Goal: Information Seeking & Learning: Learn about a topic

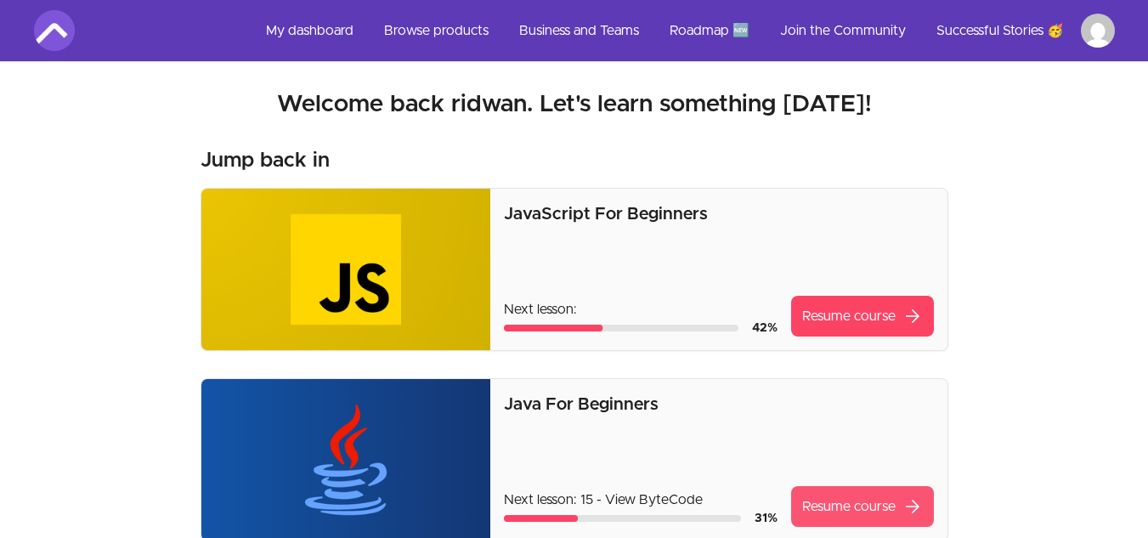
click at [819, 512] on link "Resume course arrow_forward" at bounding box center [862, 506] width 143 height 41
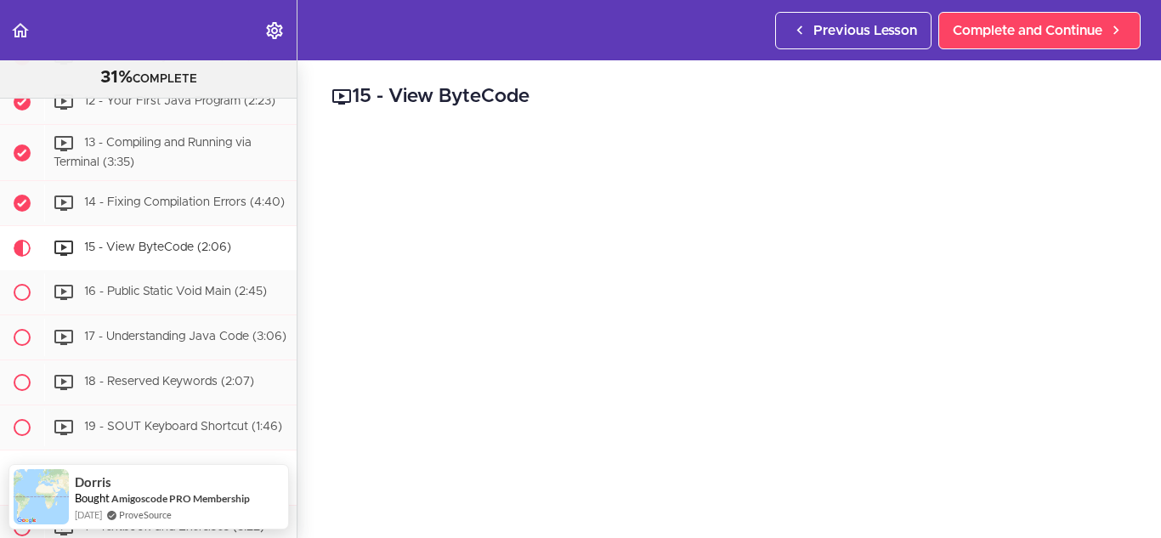
scroll to position [795, 0]
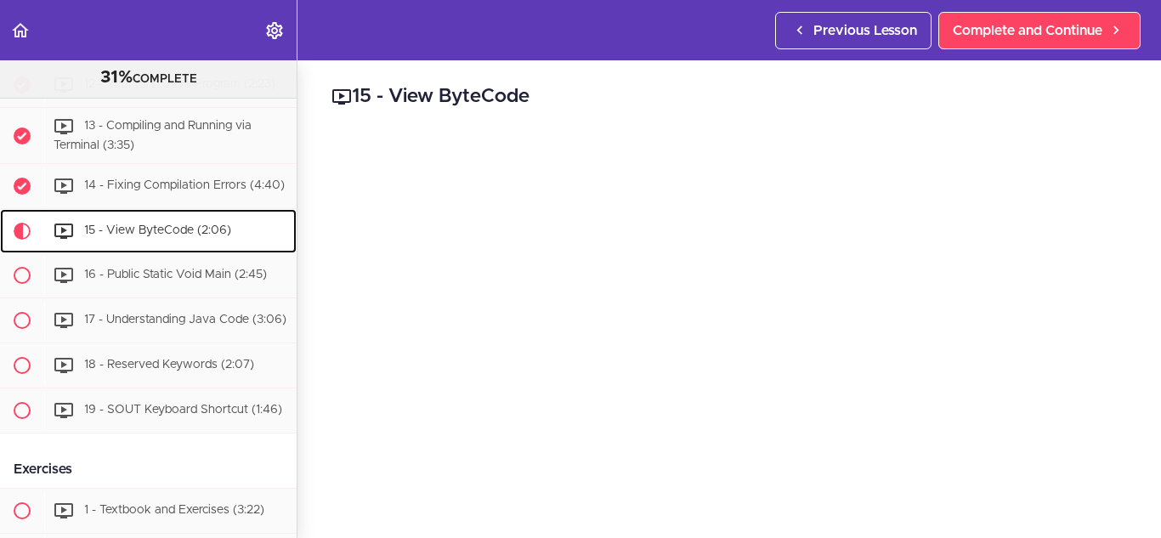
click at [173, 237] on span "15 - View ByteCode (2:06)" at bounding box center [157, 231] width 147 height 12
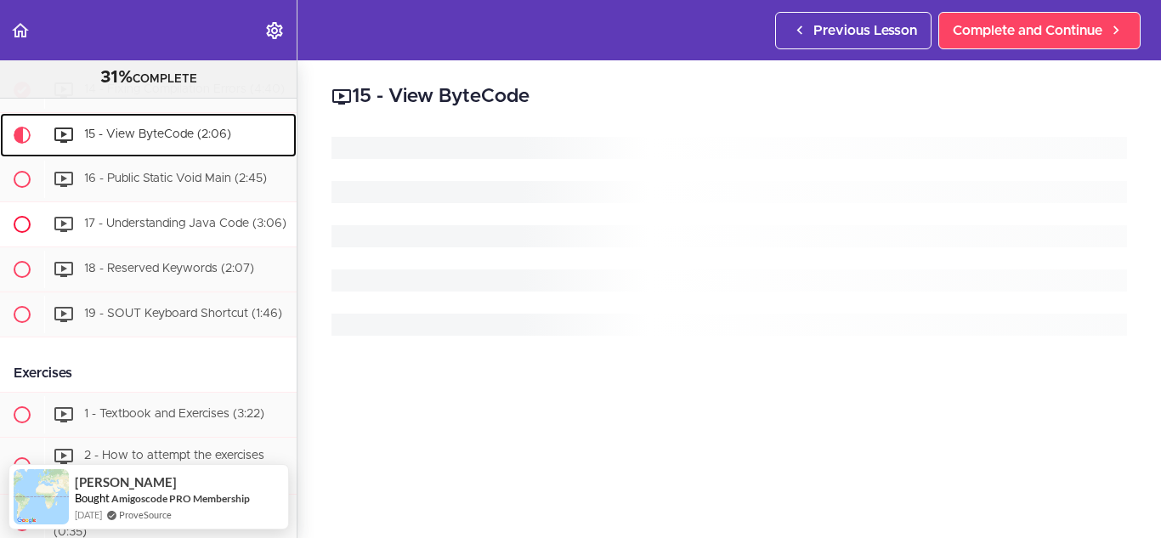
scroll to position [892, 0]
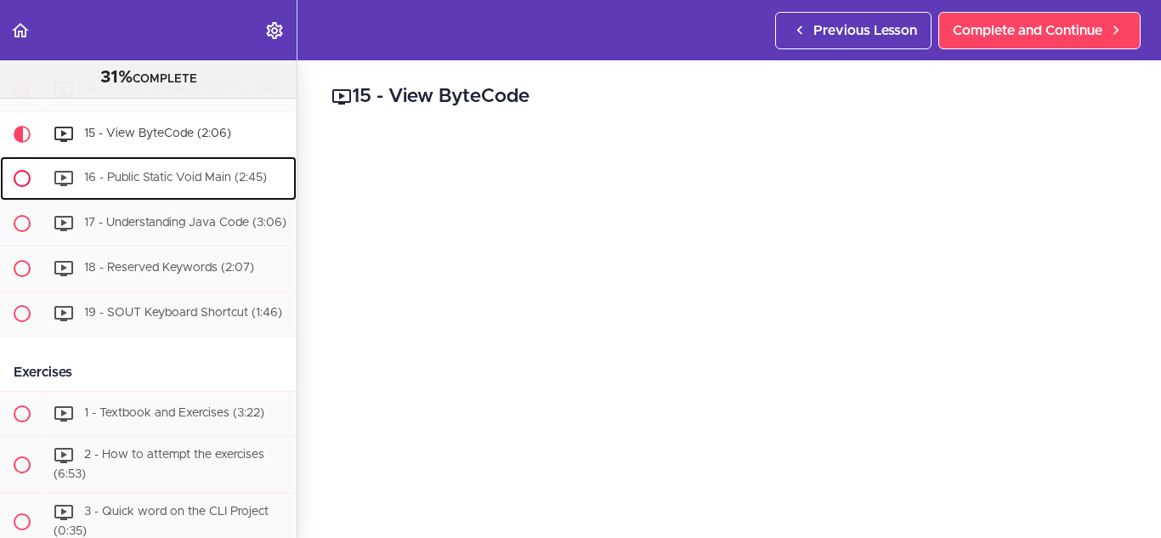
click at [139, 184] on span "16 - Public Static Void Main (2:45)" at bounding box center [175, 179] width 183 height 12
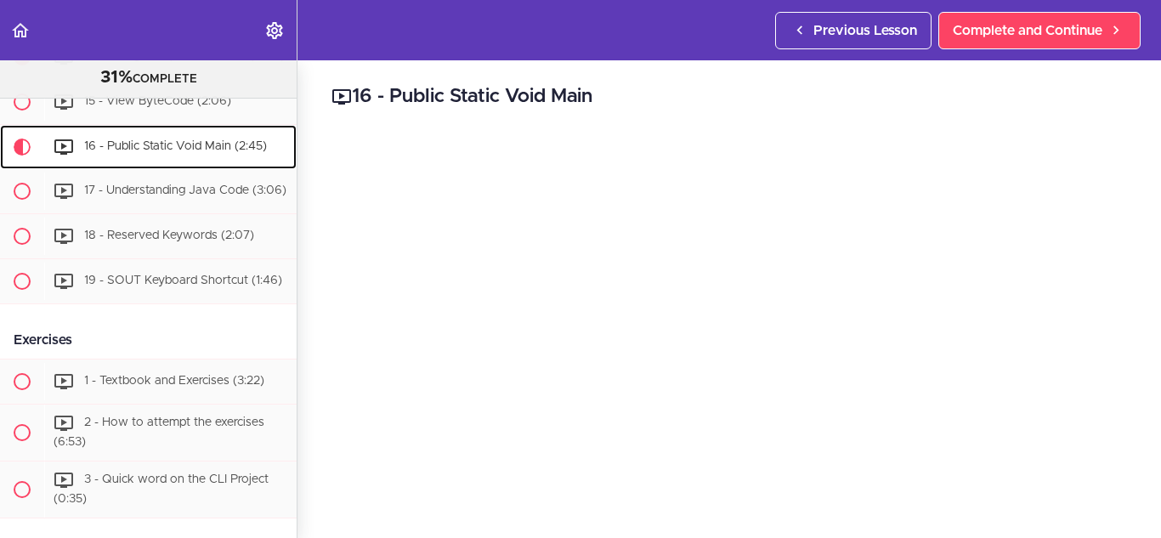
scroll to position [937, 0]
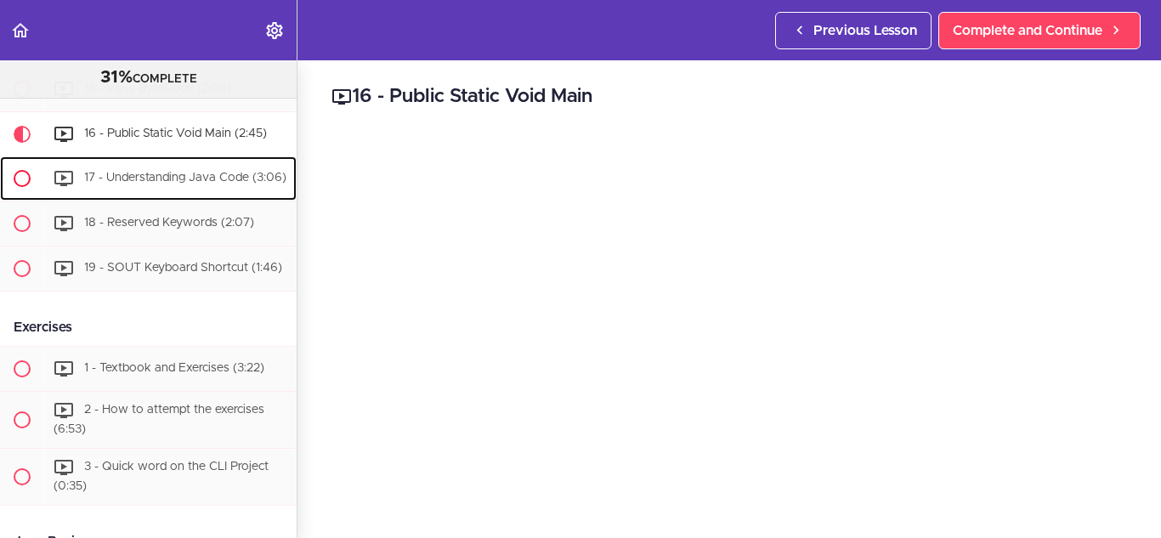
click at [165, 197] on div "17 - Understanding Java Code (3:06)" at bounding box center [170, 178] width 252 height 37
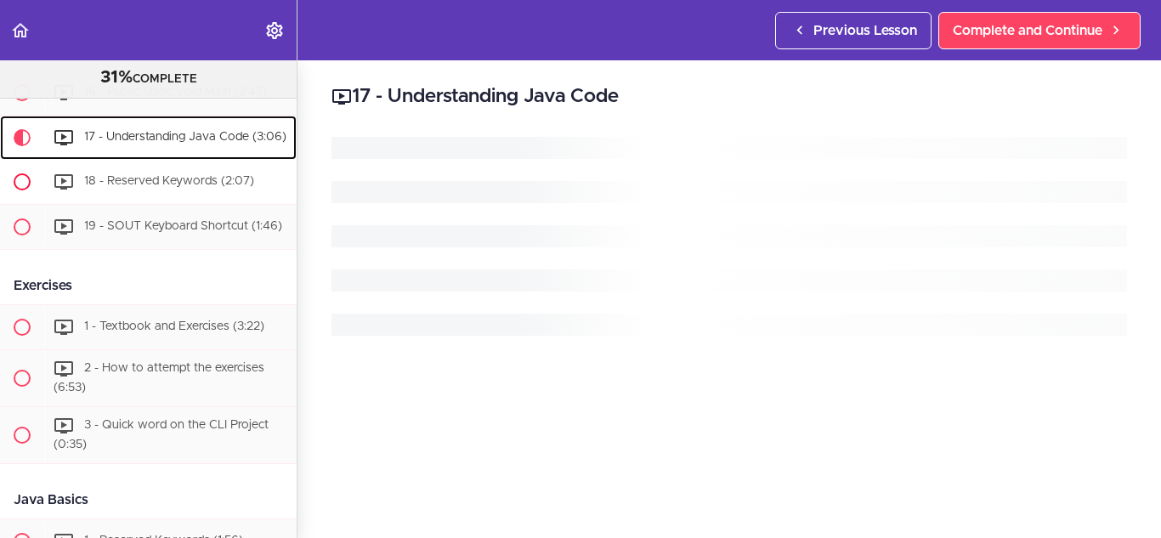
scroll to position [982, 0]
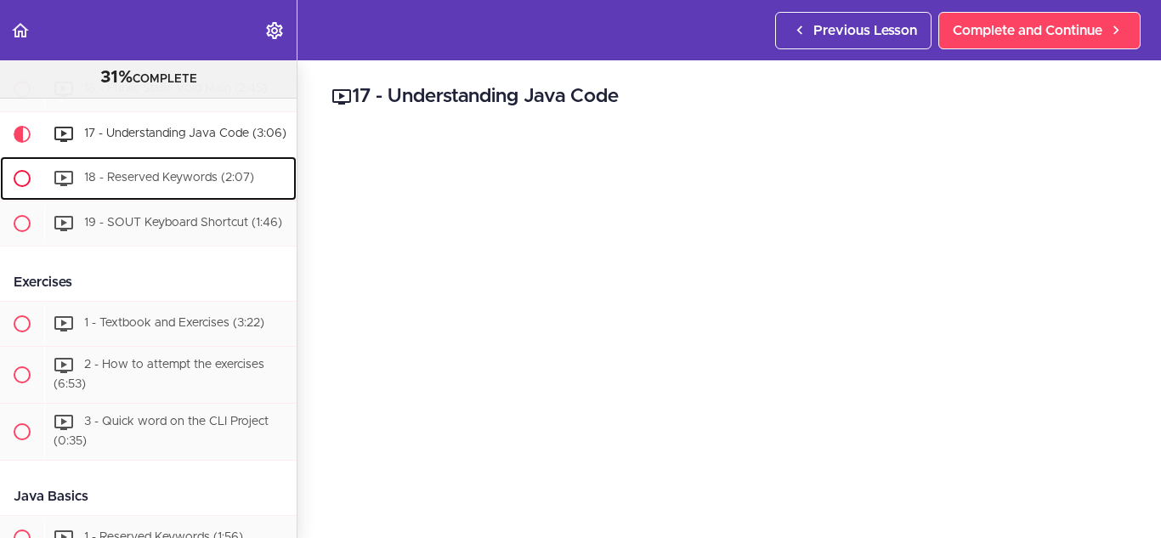
click at [146, 184] on span "18 - Reserved Keywords (2:07)" at bounding box center [169, 179] width 170 height 12
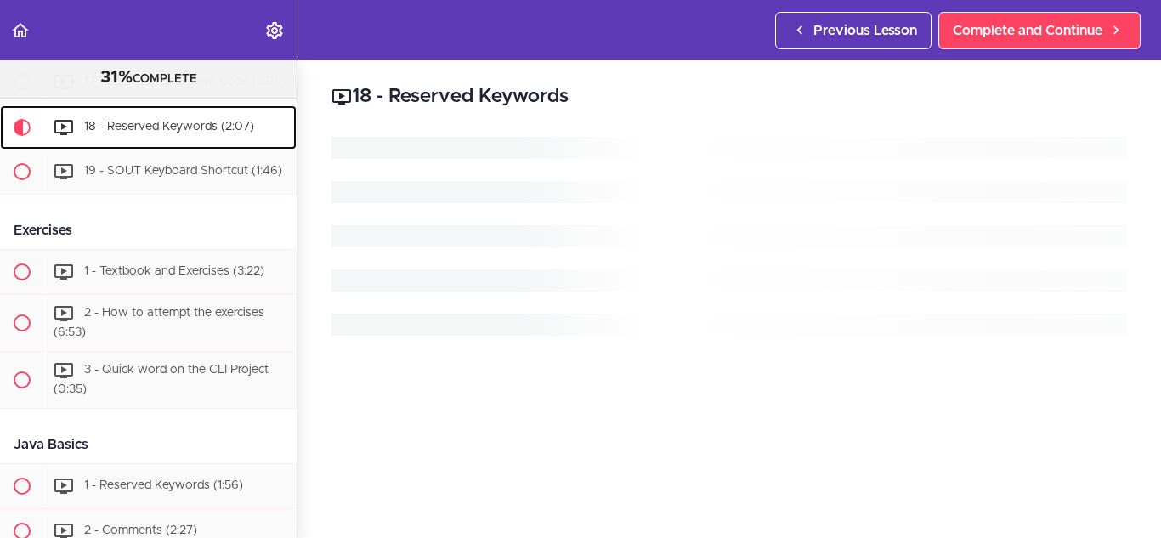
scroll to position [1039, 0]
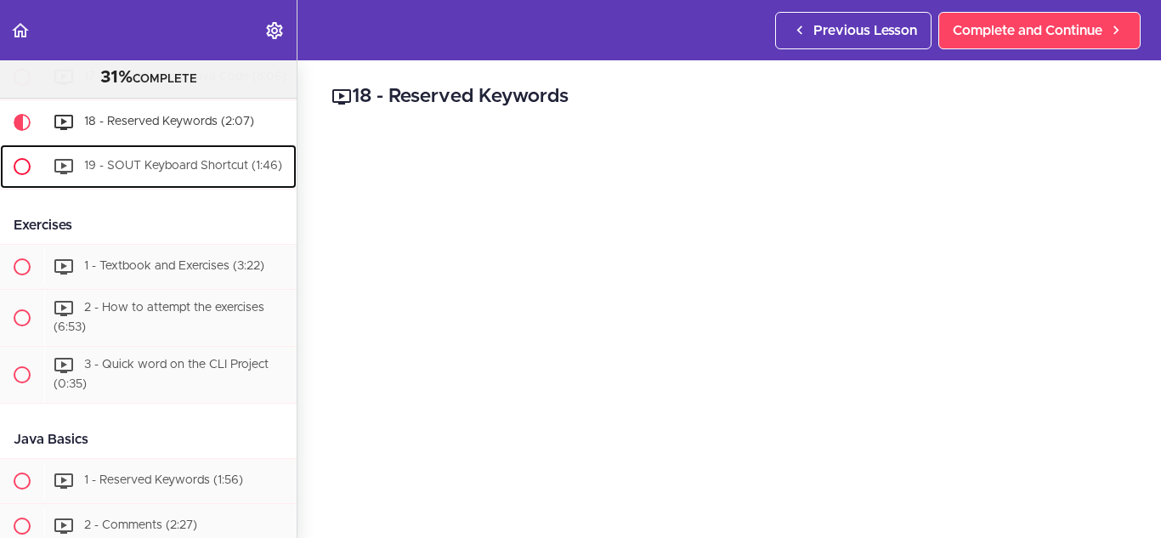
click at [172, 179] on div "19 - SOUT Keyboard Shortcut (1:46)" at bounding box center [170, 166] width 252 height 37
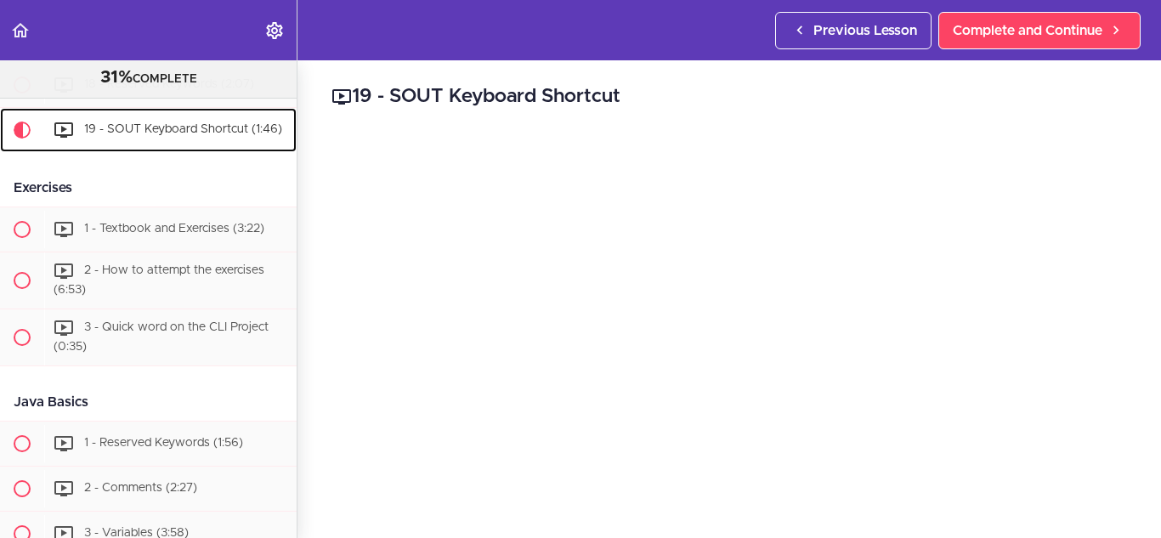
scroll to position [1084, 0]
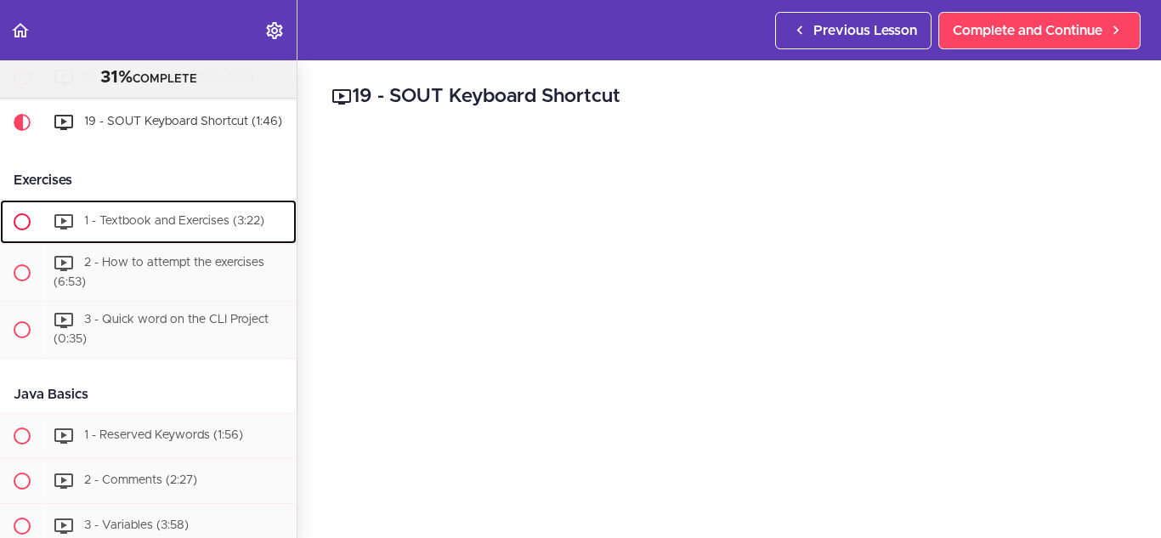
click at [151, 228] on span "1 - Textbook and Exercises (3:22)" at bounding box center [174, 222] width 180 height 12
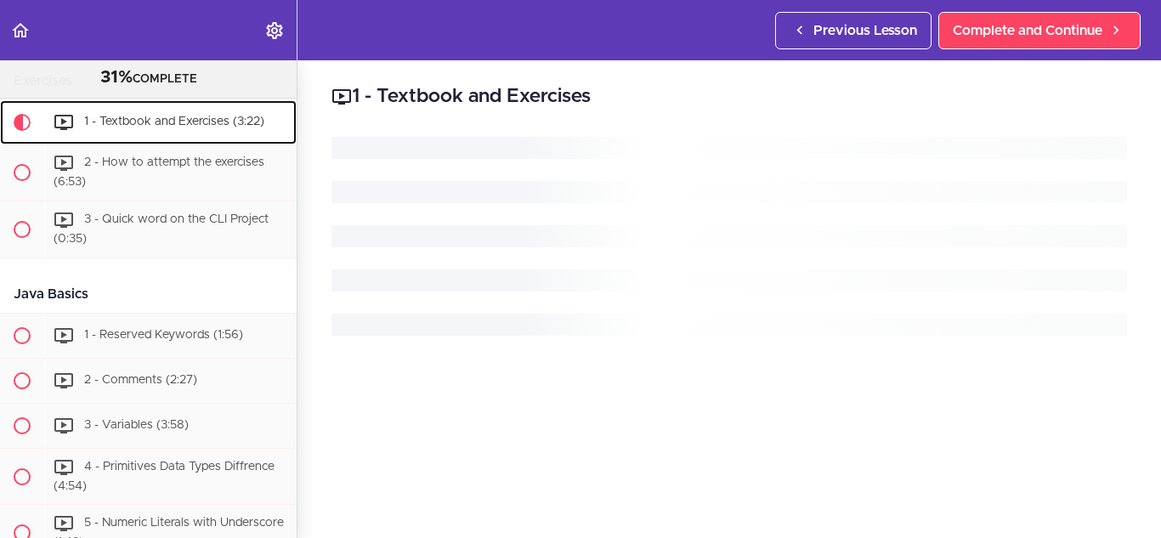
scroll to position [1195, 0]
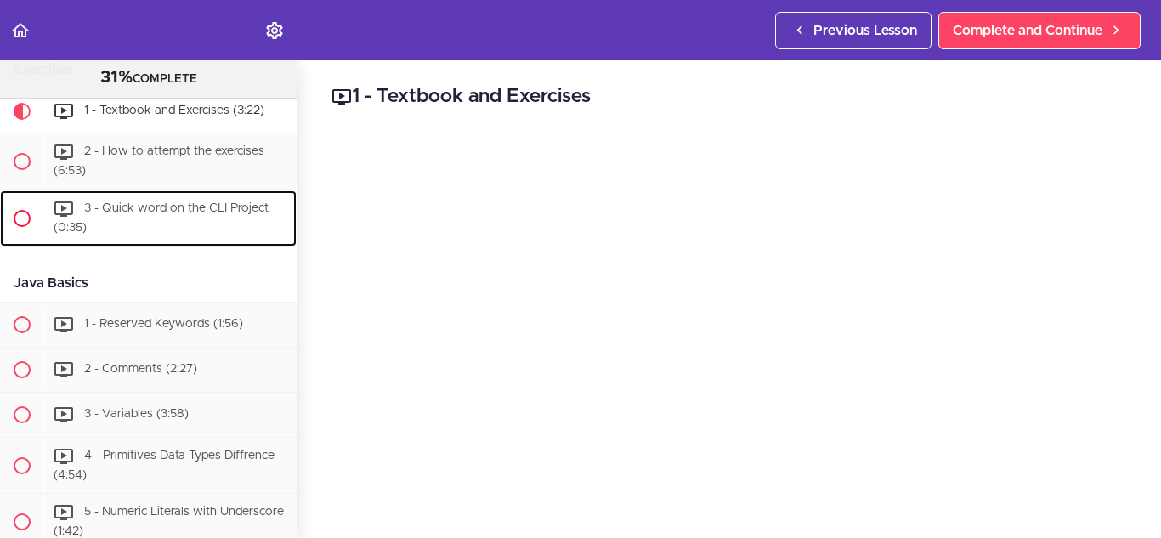
click at [180, 234] on span "3 - Quick word on the CLI Project (0:35)" at bounding box center [161, 217] width 215 height 31
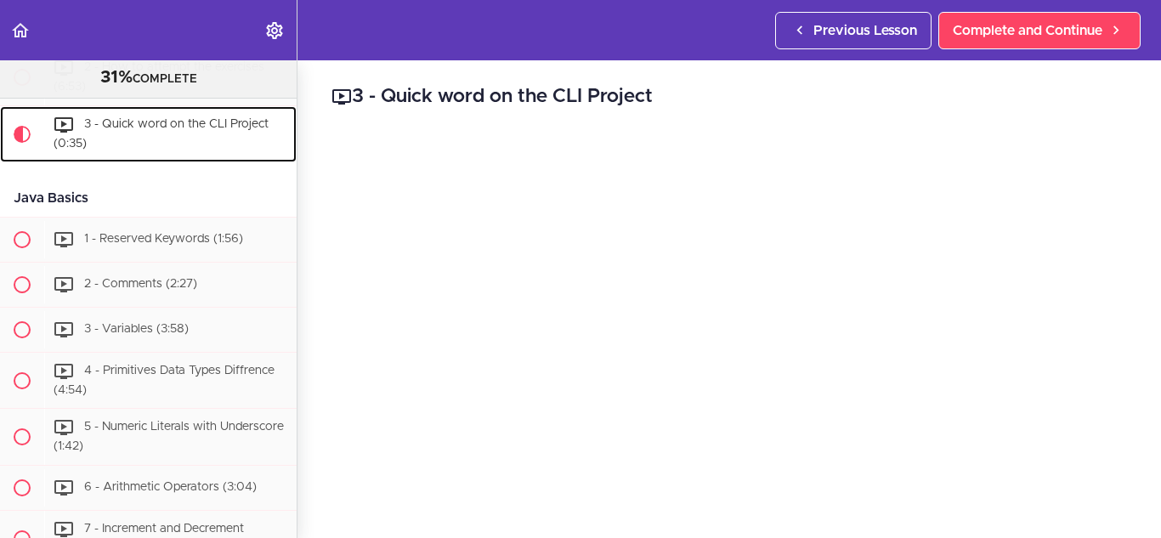
scroll to position [1297, 0]
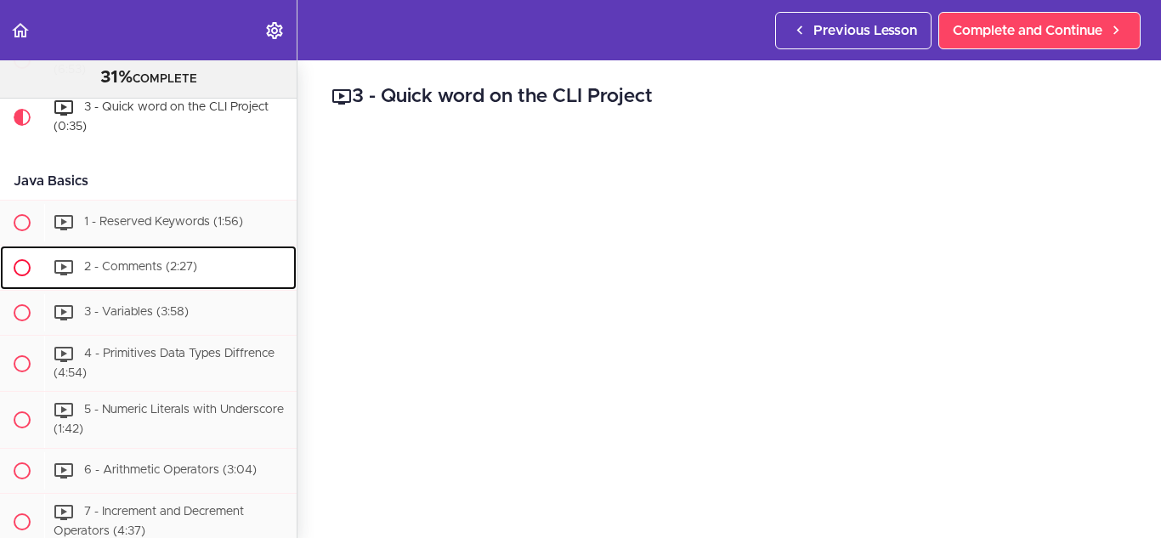
click at [167, 273] on span "2 - Comments (2:27)" at bounding box center [140, 267] width 113 height 12
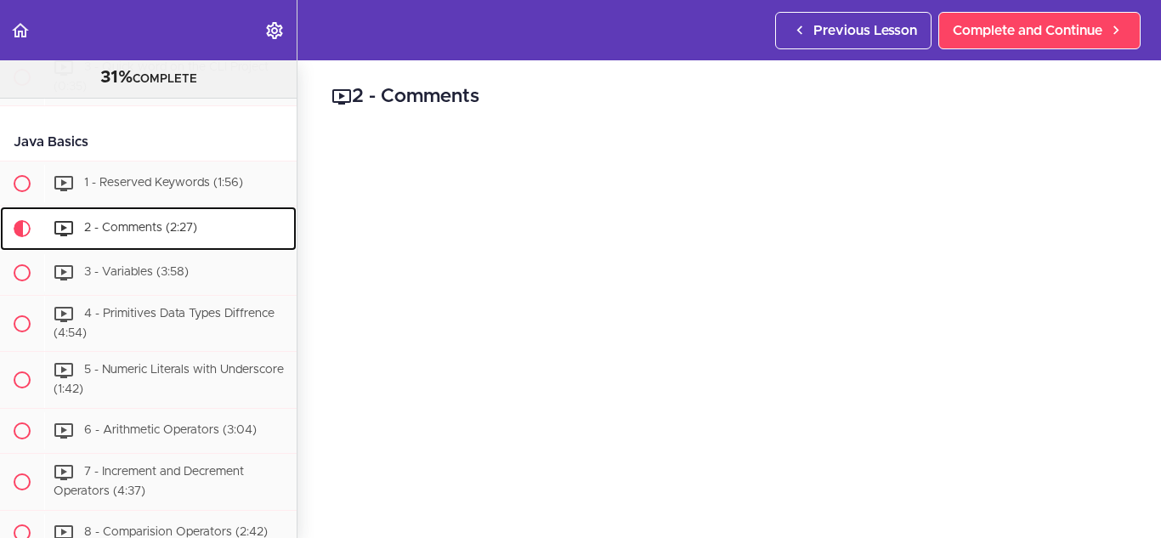
scroll to position [1326, 0]
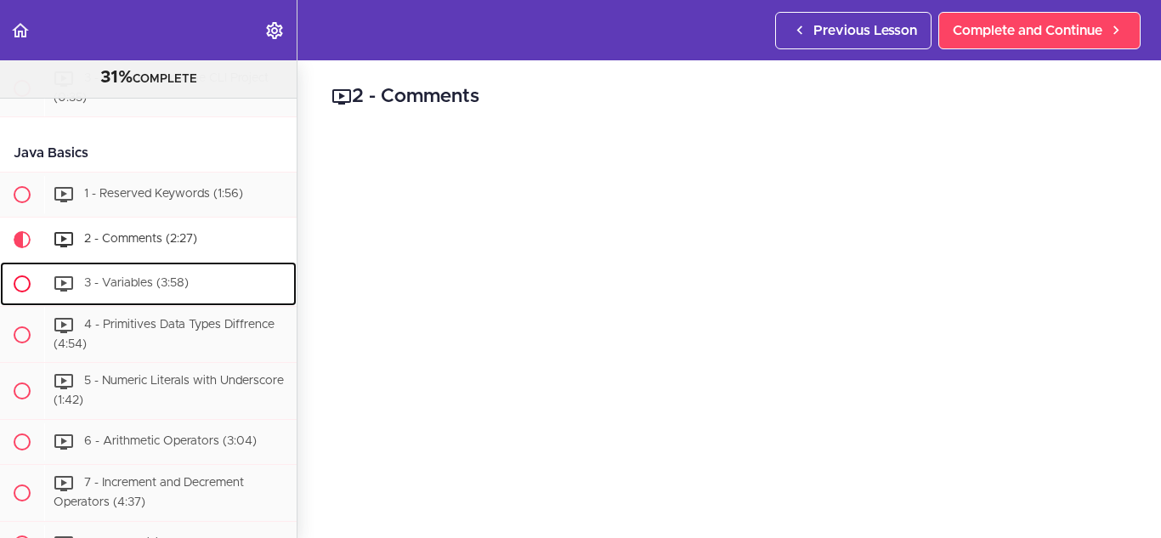
click at [164, 289] on span "3 - Variables (3:58)" at bounding box center [136, 283] width 105 height 12
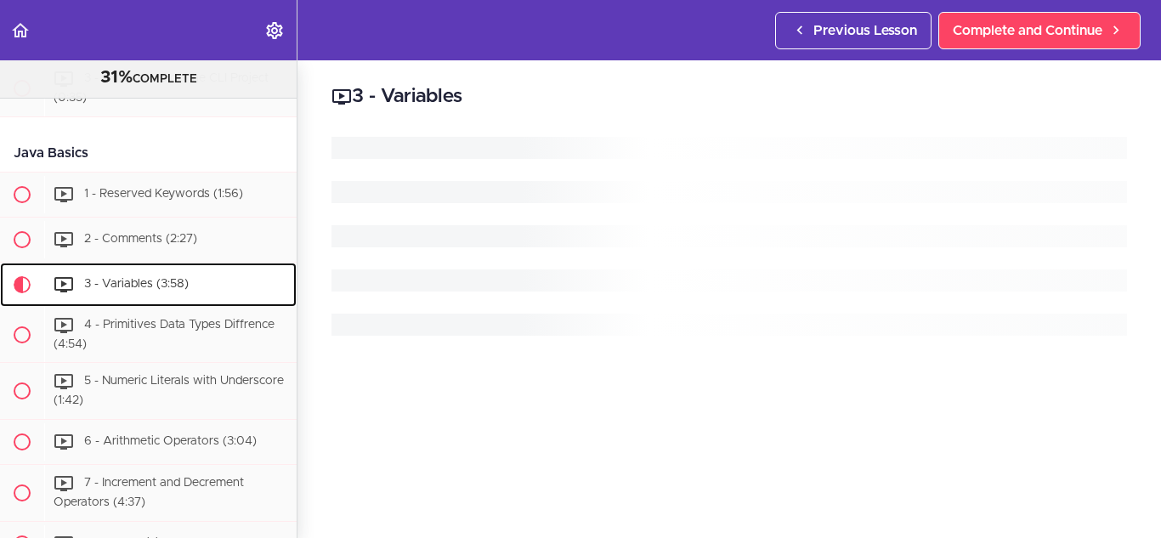
scroll to position [1499, 0]
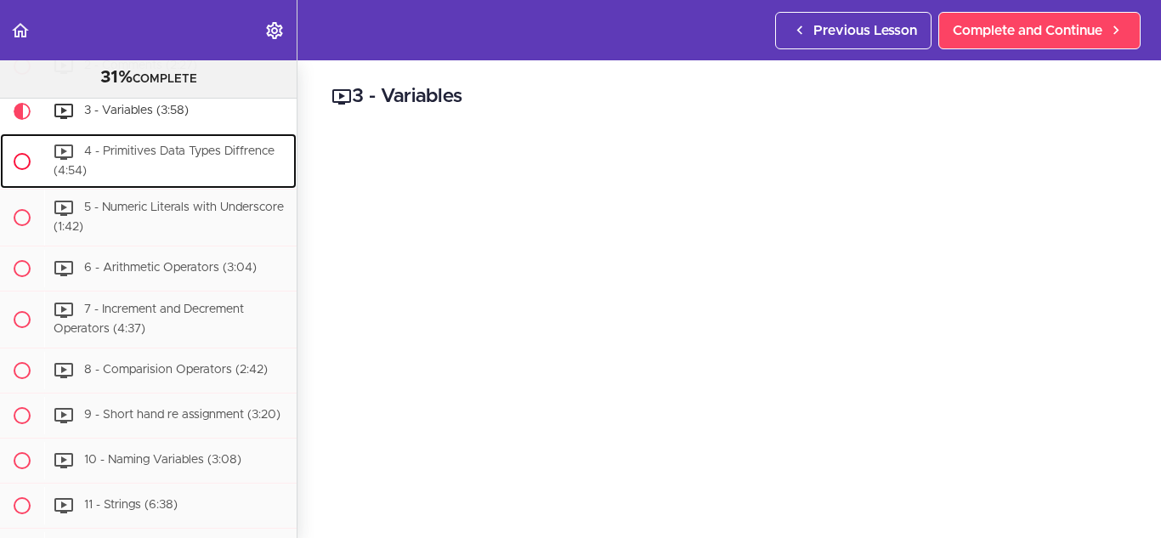
click at [144, 190] on div "4 - Primitives Data Types Diffrence (4:54)" at bounding box center [170, 161] width 252 height 56
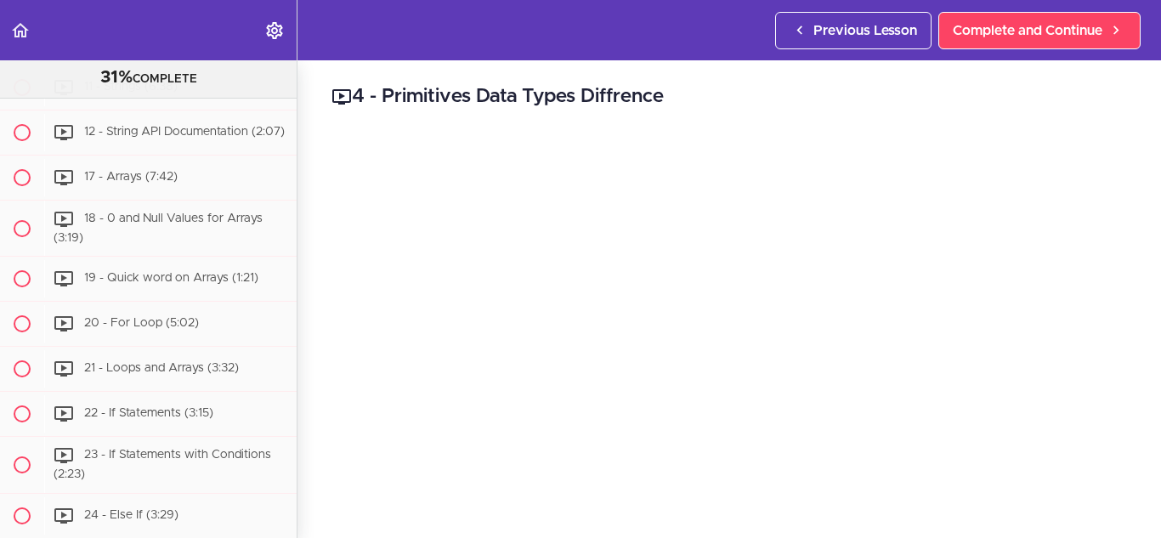
scroll to position [1951, 0]
